Goal: Browse casually

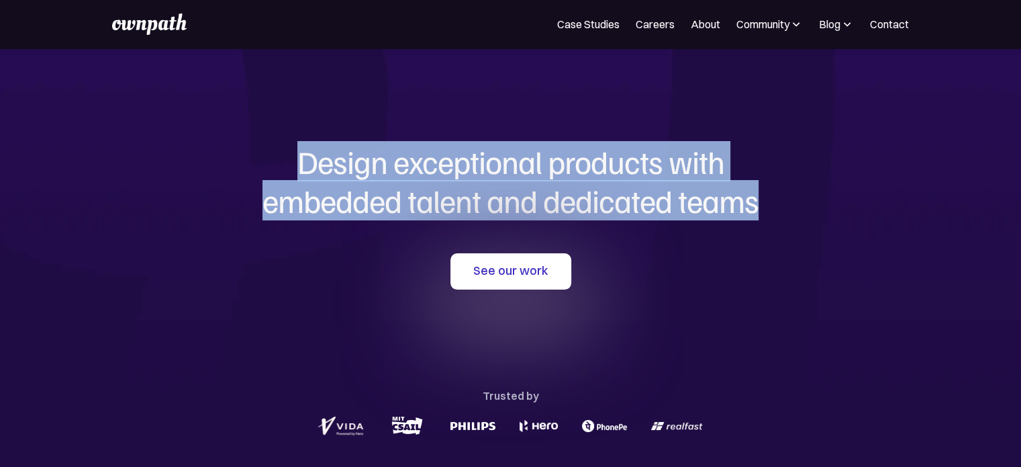
drag, startPoint x: 297, startPoint y: 165, endPoint x: 784, endPoint y: 228, distance: 491.0
click at [784, 228] on div "Design exceptional products with embedded talent and dedicated teams with us Se…" at bounding box center [511, 290] width 645 height 484
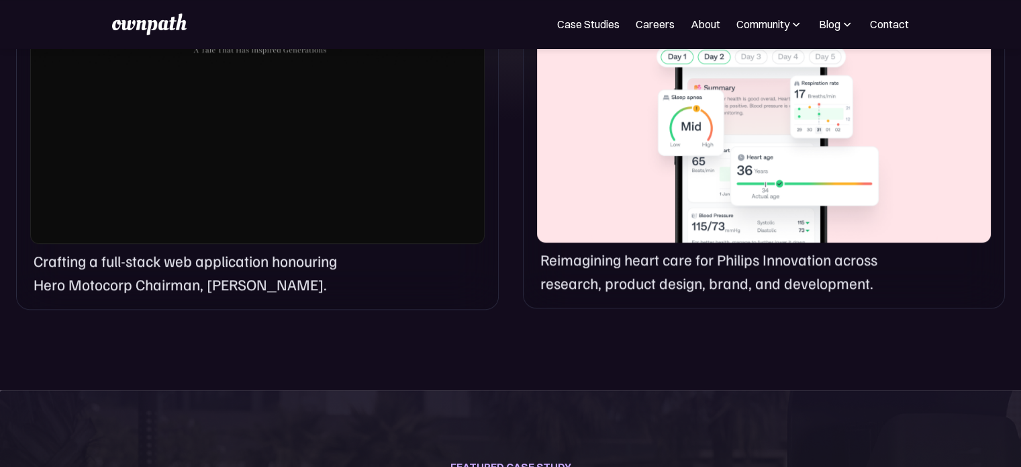
scroll to position [1093, 0]
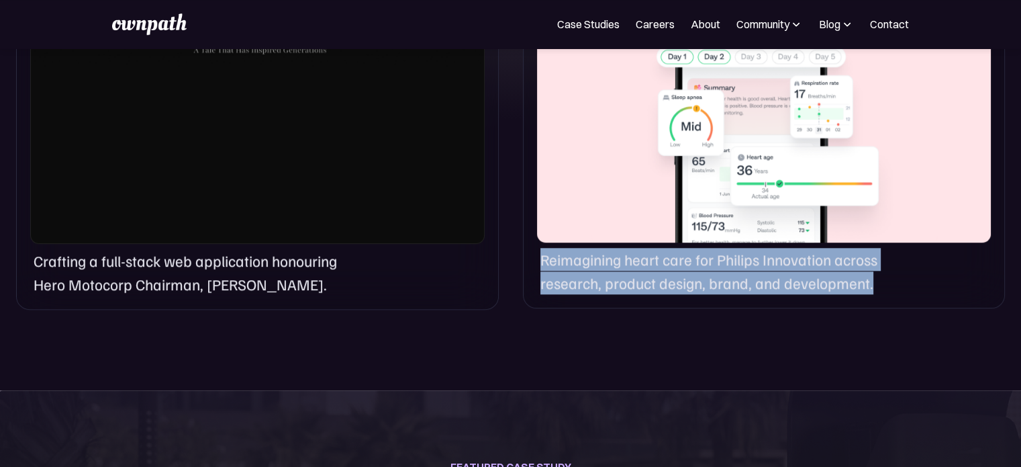
drag, startPoint x: 535, startPoint y: 255, endPoint x: 889, endPoint y: 325, distance: 360.7
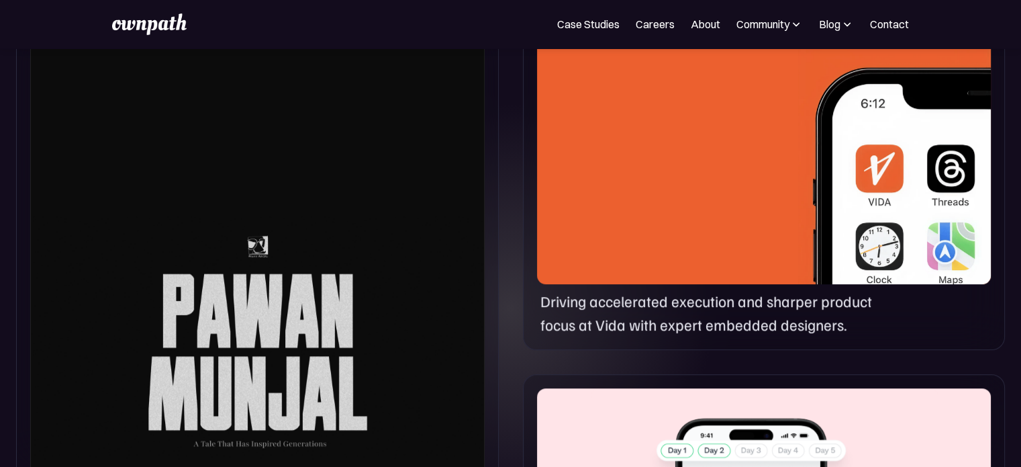
scroll to position [698, 0]
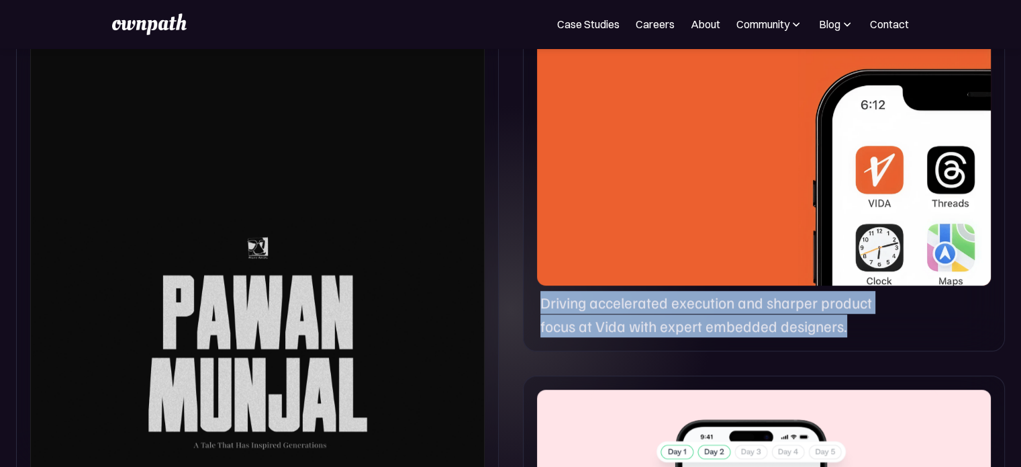
drag, startPoint x: 847, startPoint y: 328, endPoint x: 530, endPoint y: 306, distance: 318.4
click at [530, 306] on div "Driving accelerated execution and sharper product focus at Vida with expert emb…" at bounding box center [764, 188] width 482 height 328
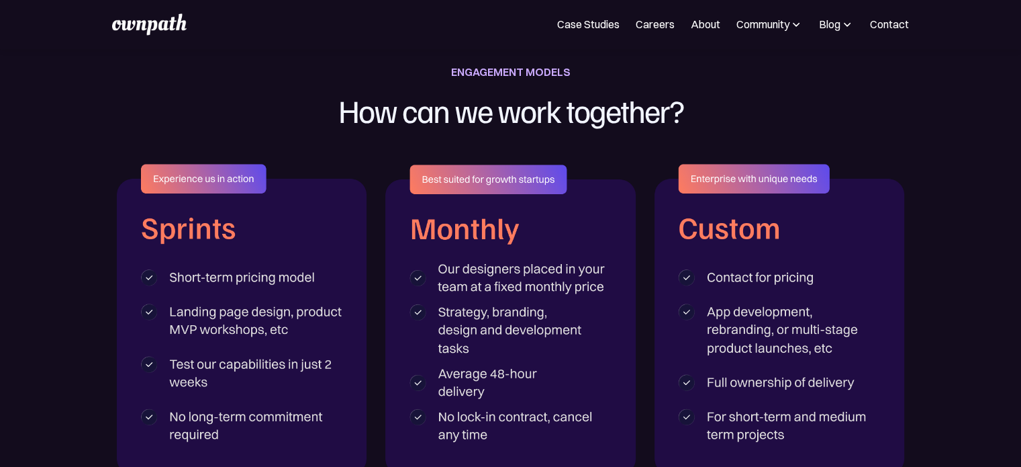
scroll to position [2109, 0]
click at [747, 281] on img at bounding box center [780, 318] width 250 height 310
click at [745, 277] on img at bounding box center [780, 318] width 250 height 310
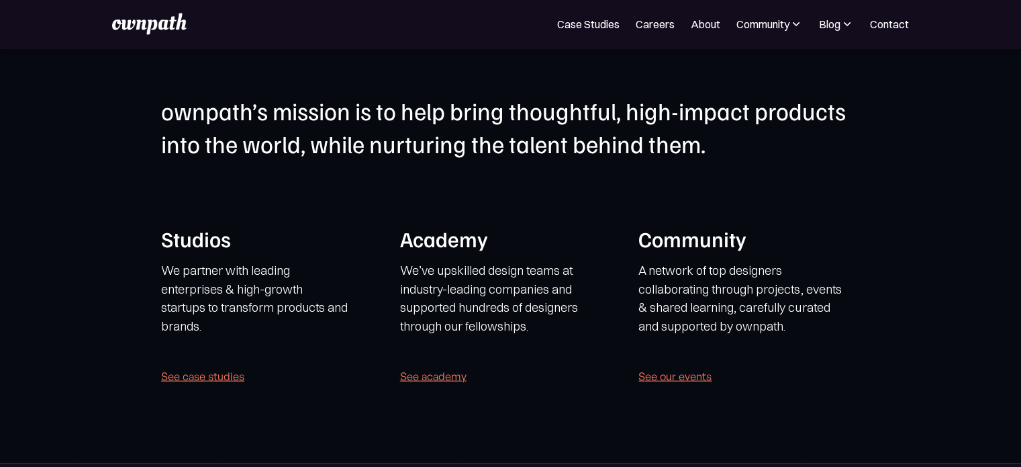
scroll to position [2616, 0]
drag, startPoint x: 639, startPoint y: 265, endPoint x: 819, endPoint y: 316, distance: 186.6
drag, startPoint x: 819, startPoint y: 316, endPoint x: 794, endPoint y: 320, distance: 24.4
click at [794, 320] on p "A network of top designers collaborating through projects, events & shared lear…" at bounding box center [743, 298] width 208 height 74
